Goal: Information Seeking & Learning: Learn about a topic

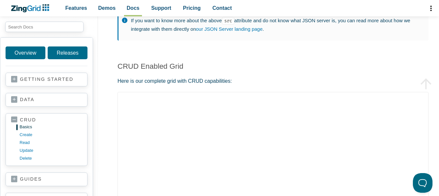
scroll to position [490, 0]
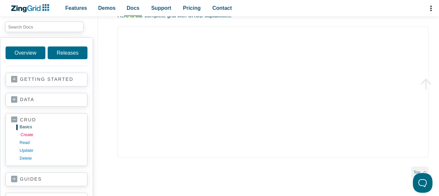
click at [28, 135] on link "create" at bounding box center [52, 135] width 62 height 8
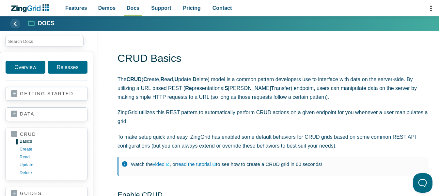
scroll to position [85, 0]
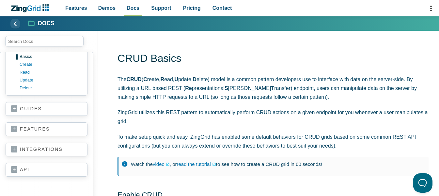
click at [24, 170] on link "api" at bounding box center [46, 169] width 71 height 7
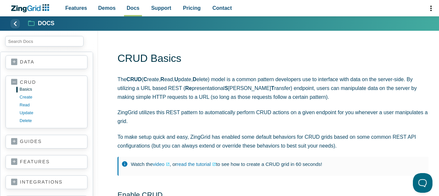
scroll to position [0, 0]
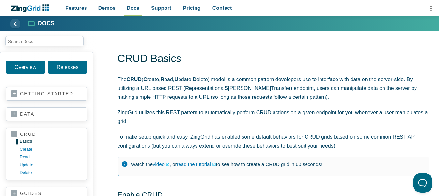
click at [52, 96] on link "getting started" at bounding box center [46, 93] width 71 height 7
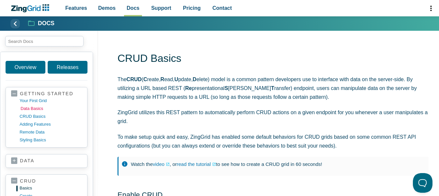
click at [36, 110] on link "data basics" at bounding box center [52, 109] width 62 height 8
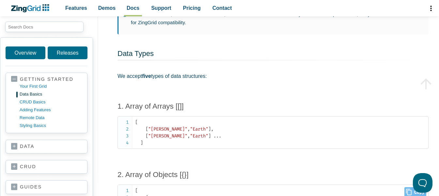
scroll to position [261, 0]
